Goal: Information Seeking & Learning: Learn about a topic

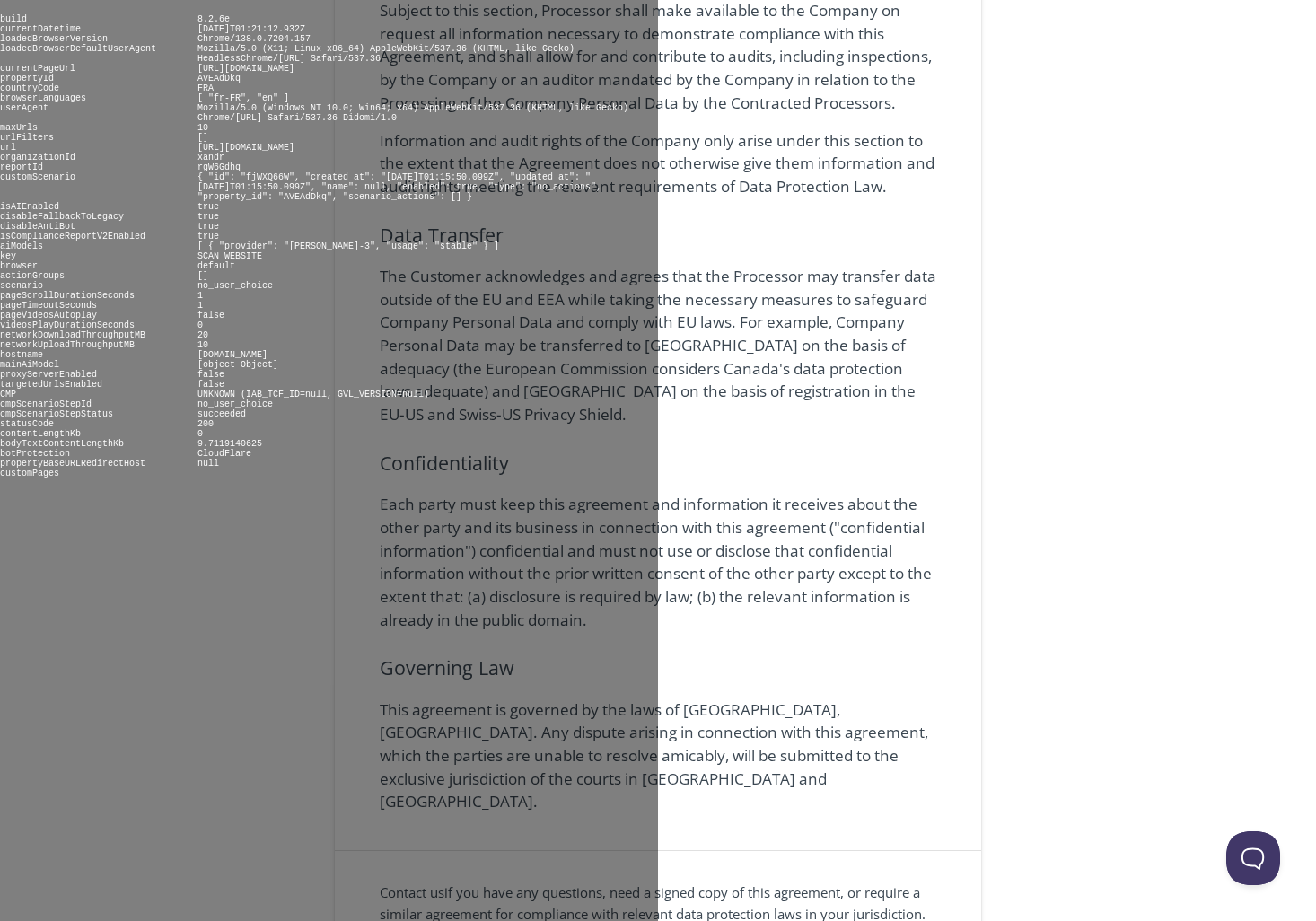
scroll to position [3538, 0]
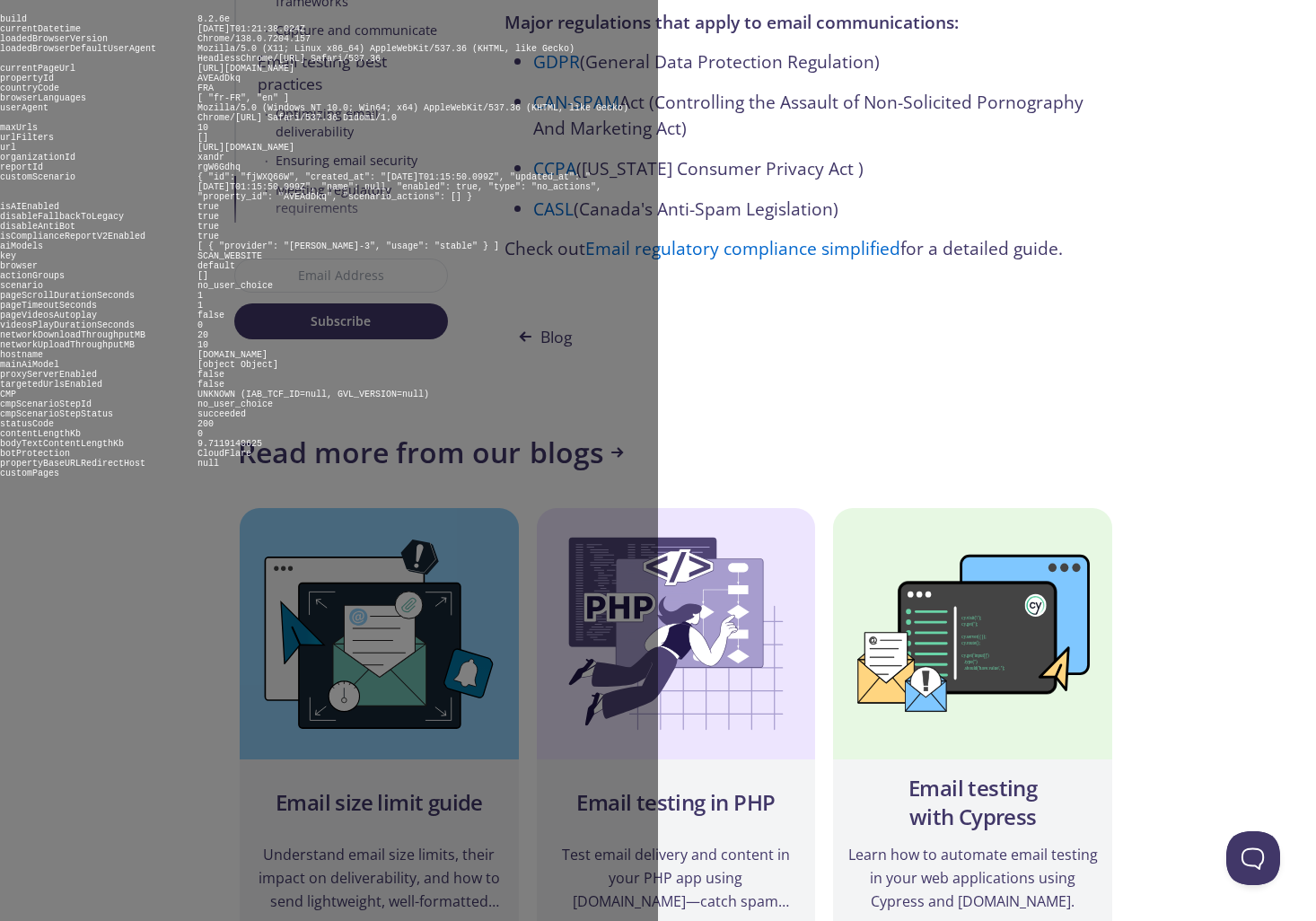
scroll to position [10455, 0]
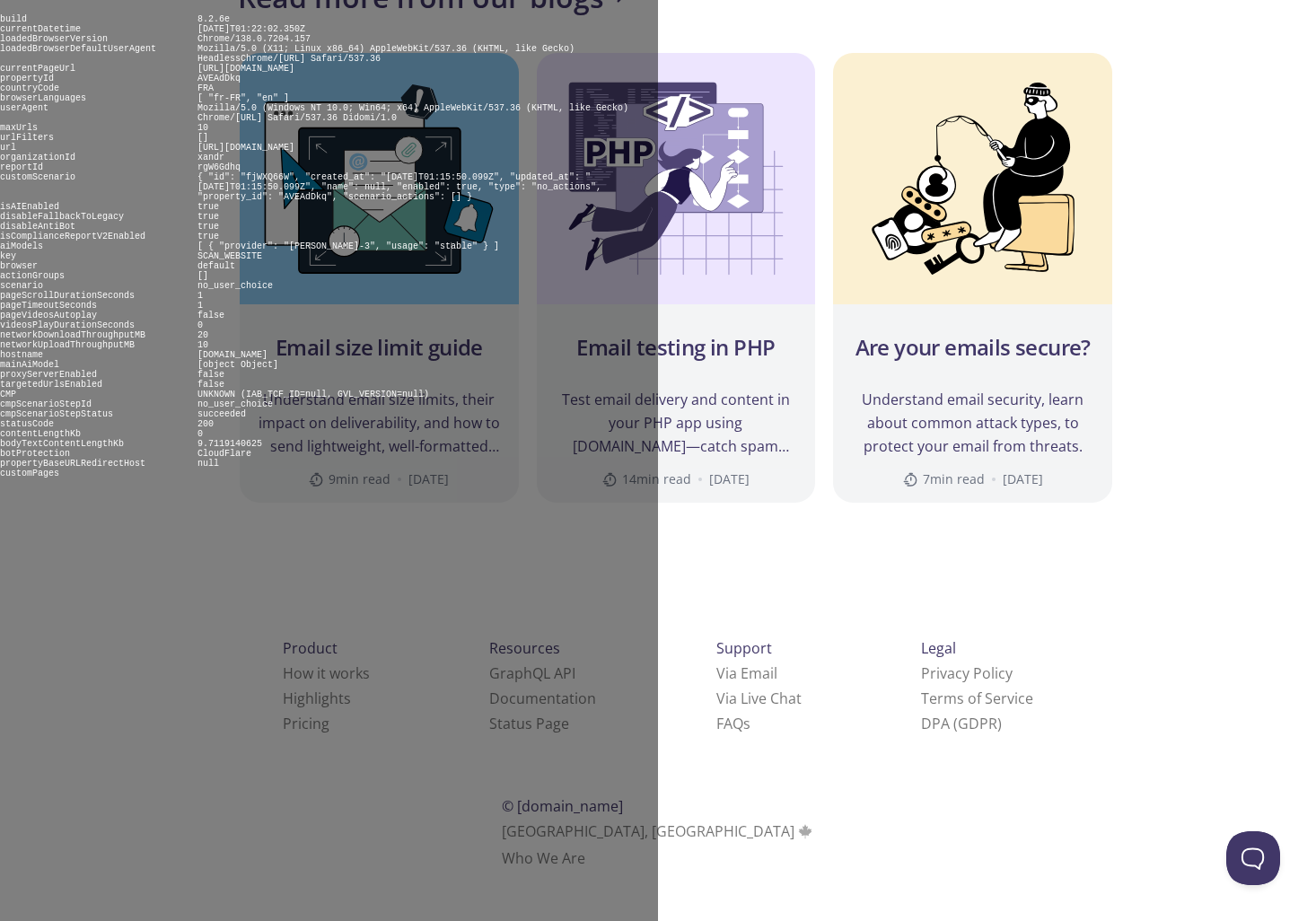
scroll to position [10771, 0]
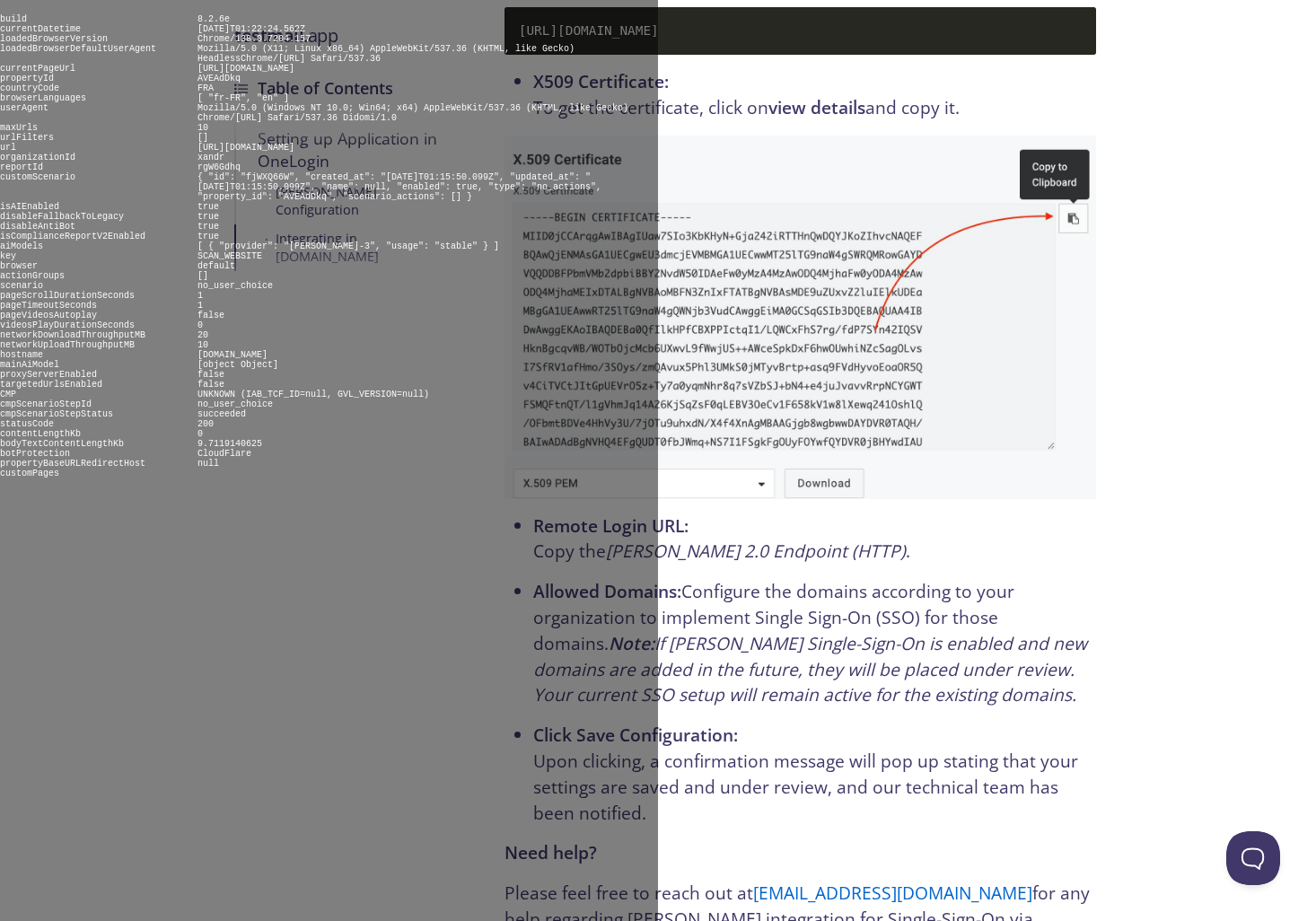
scroll to position [5783, 0]
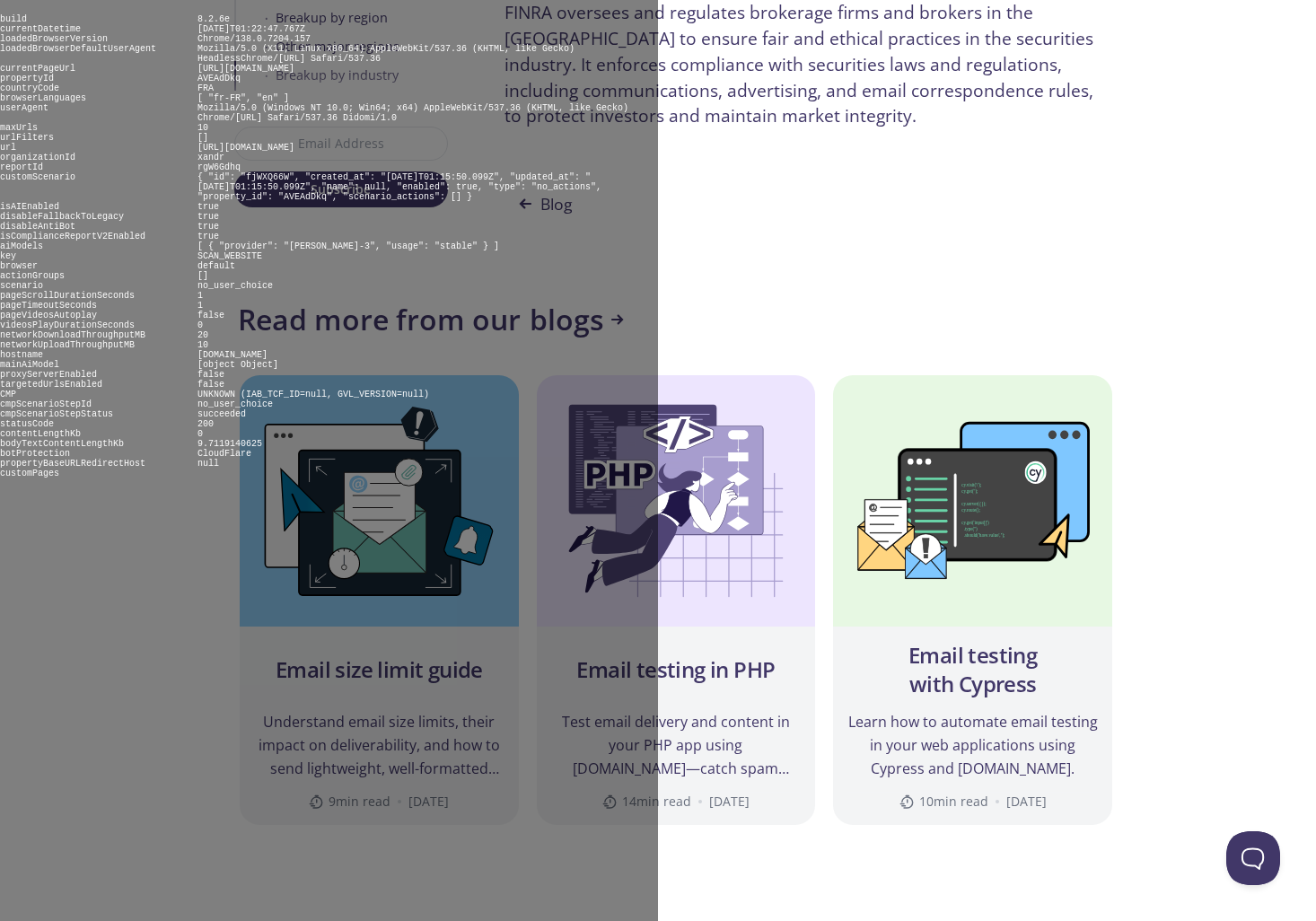
scroll to position [6794, 0]
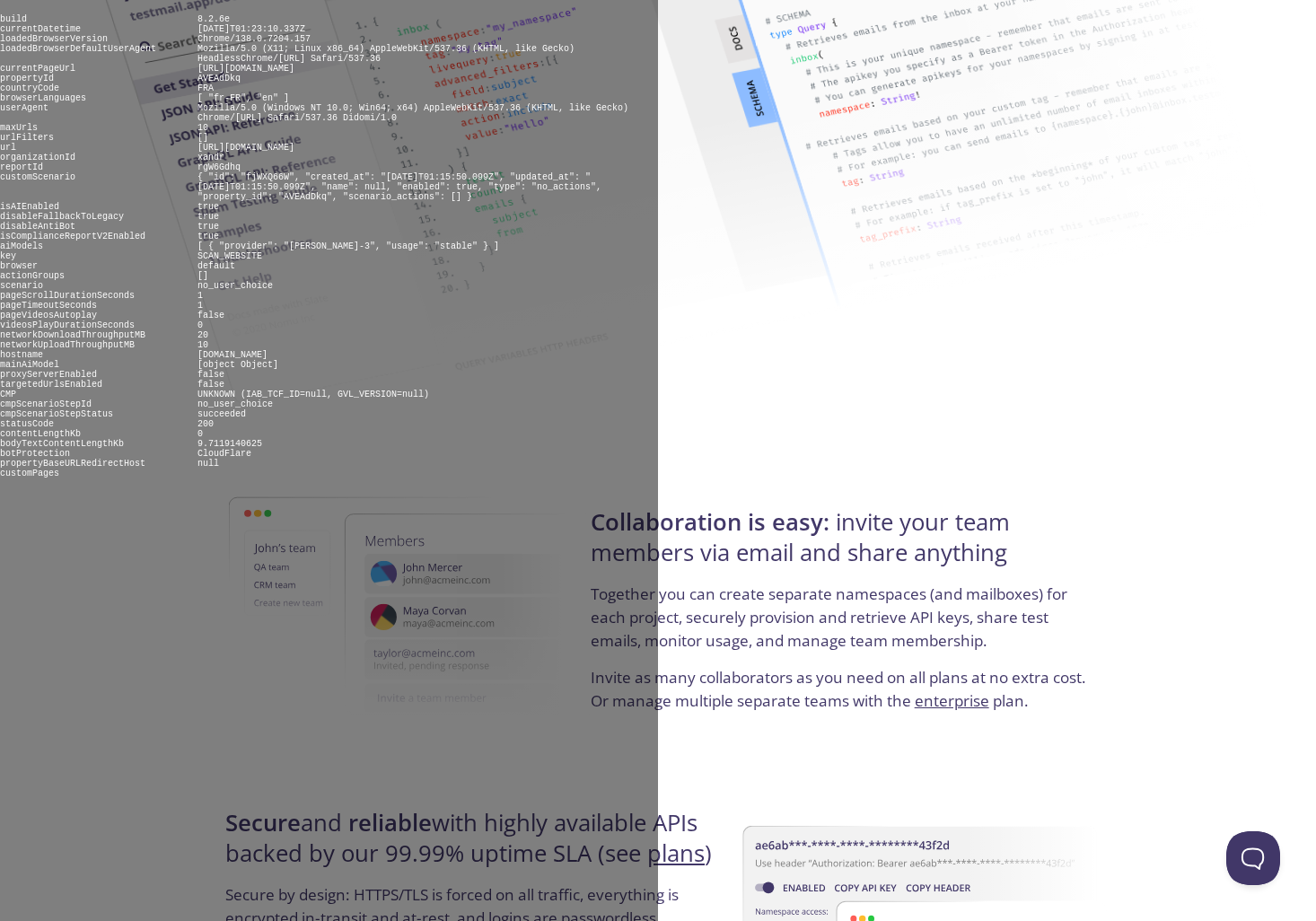
scroll to position [3185, 0]
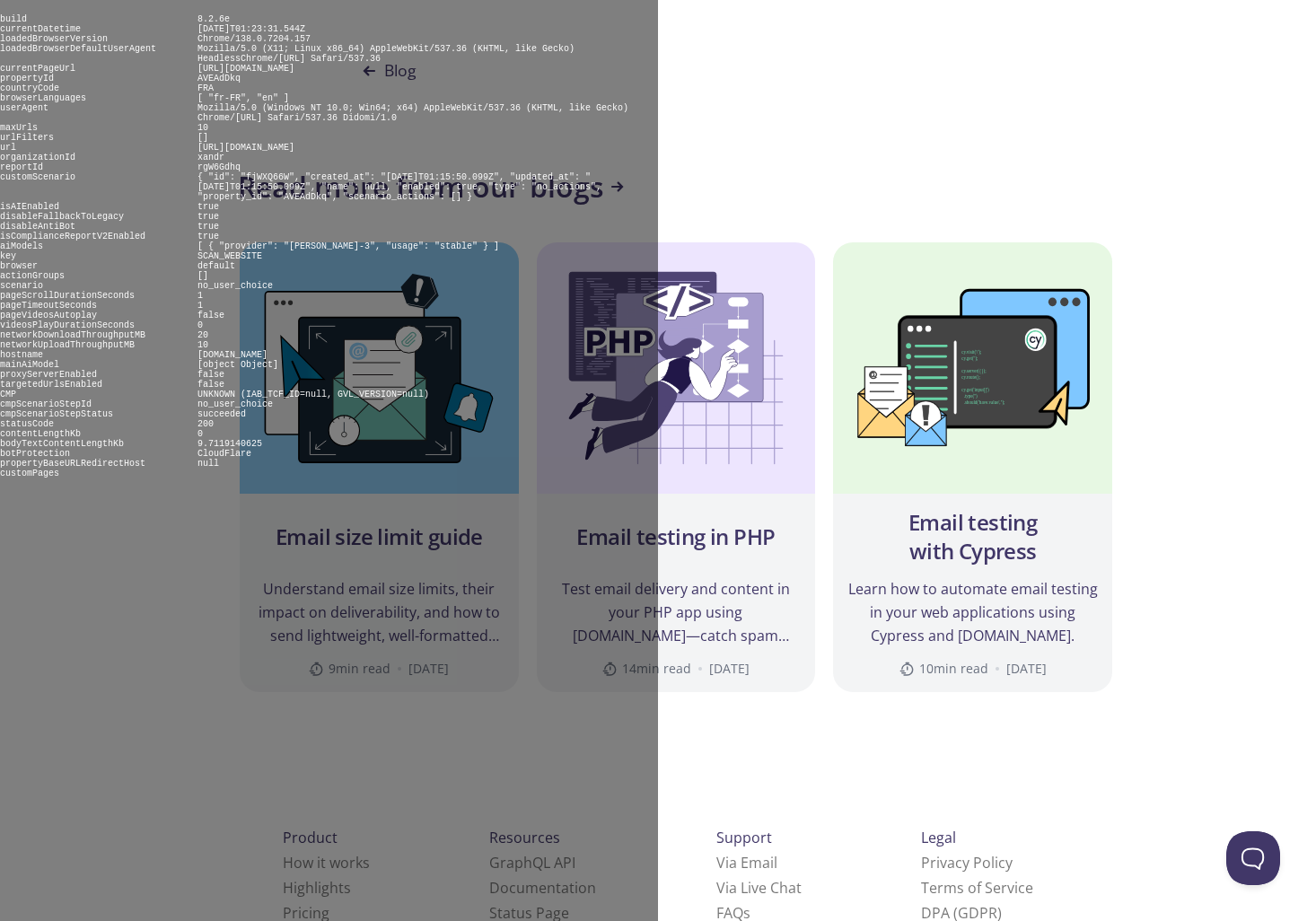
scroll to position [1671, 0]
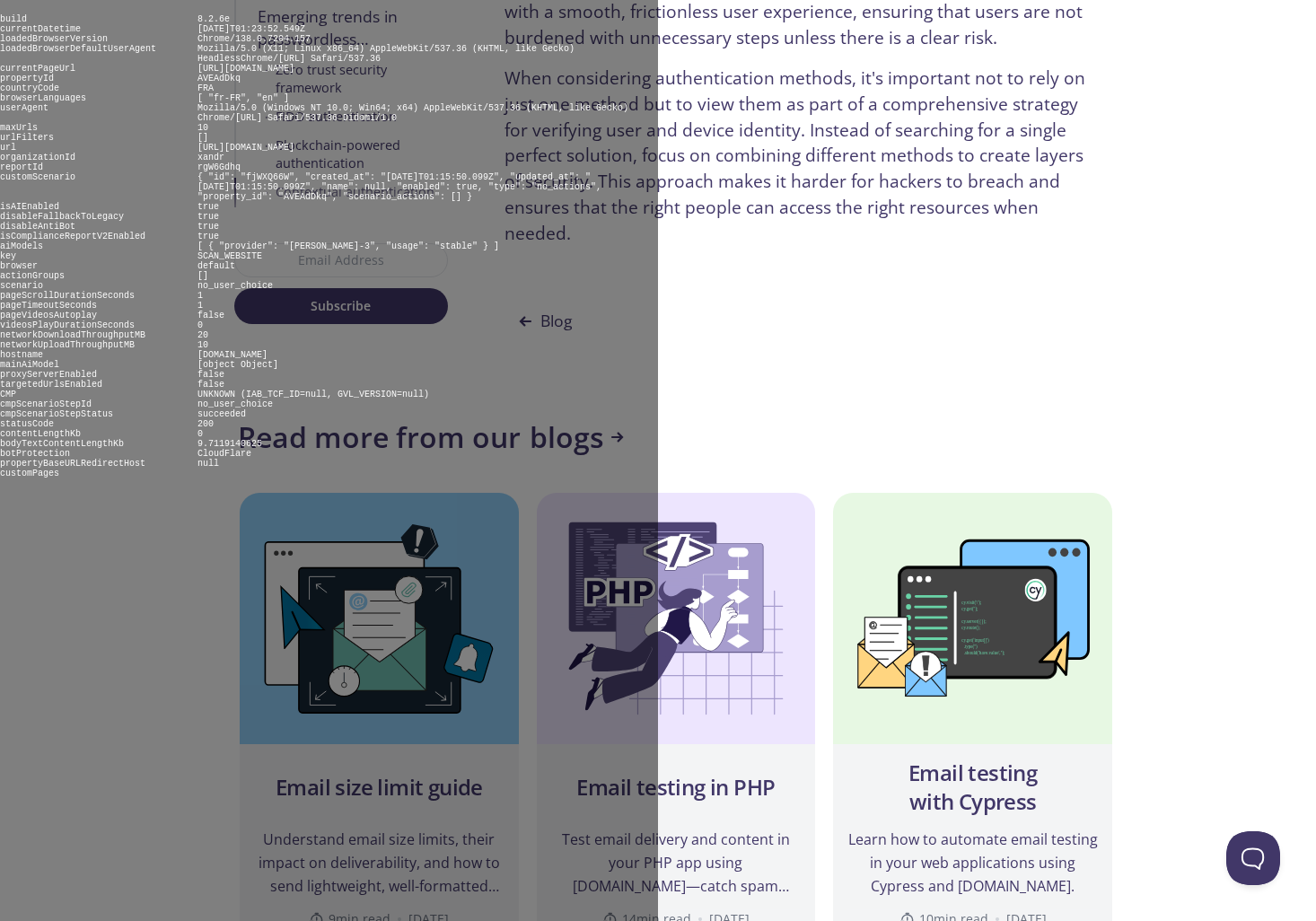
scroll to position [8579, 0]
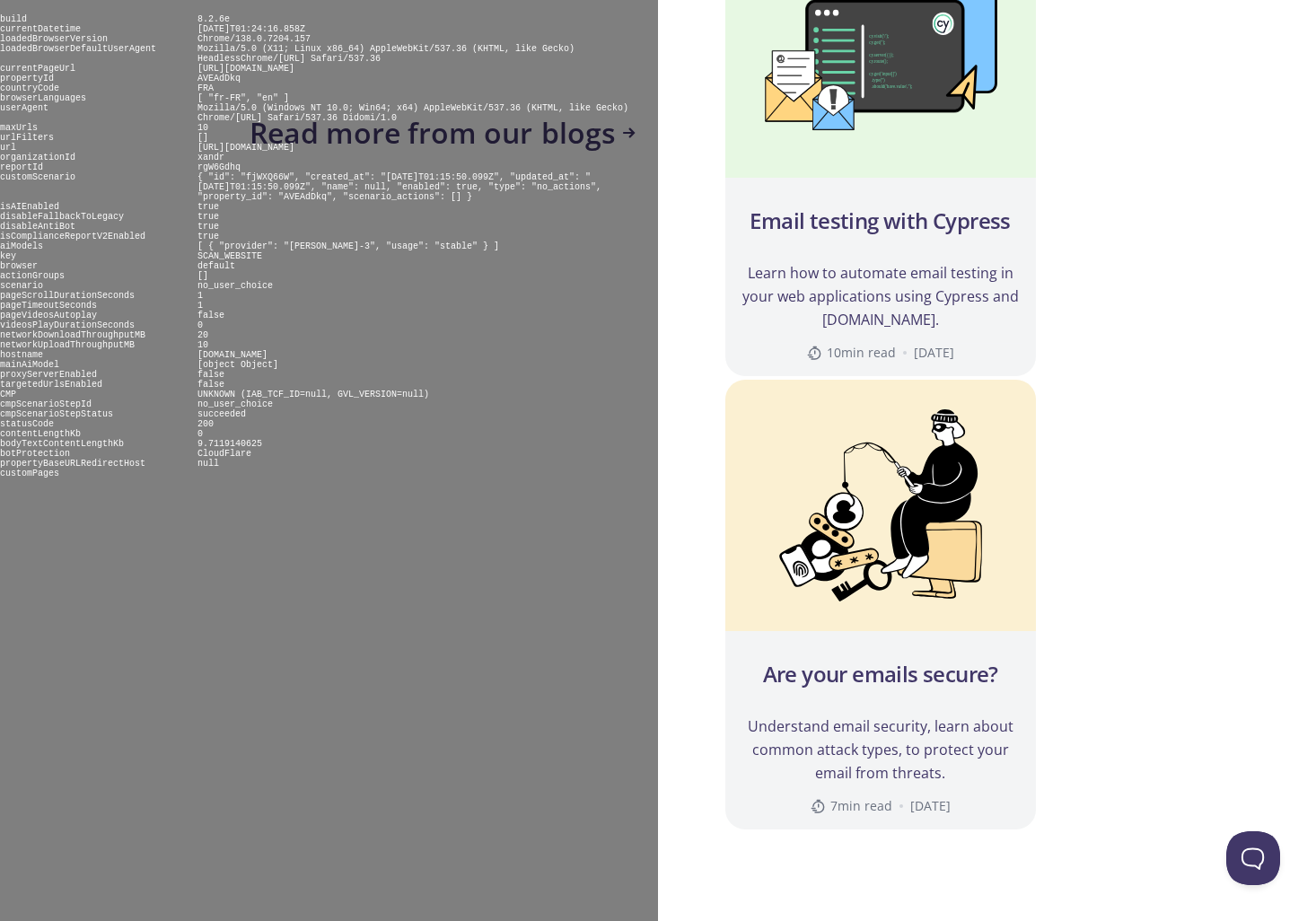
scroll to position [10041, 0]
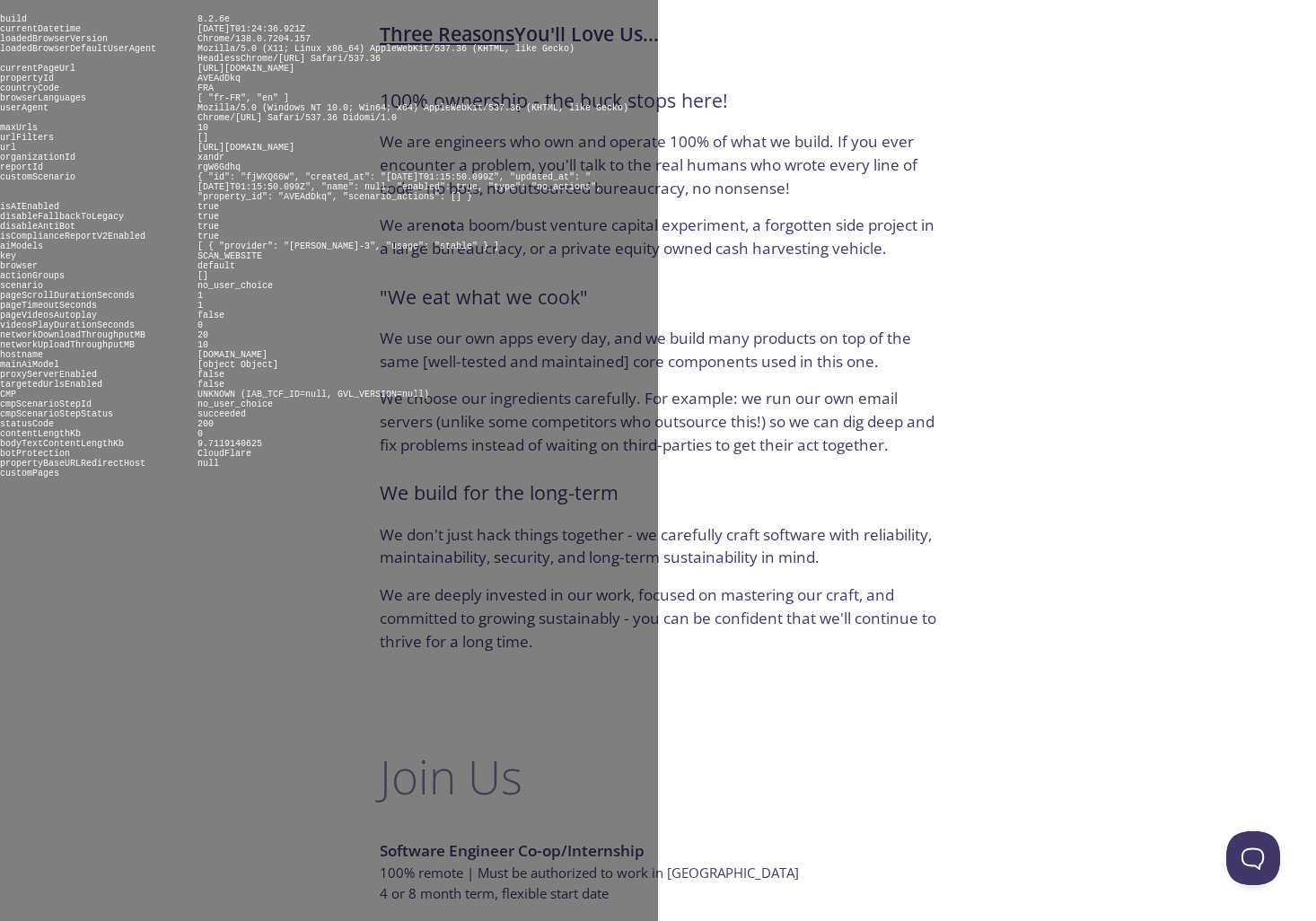
scroll to position [923, 0]
